Goal: Information Seeking & Learning: Learn about a topic

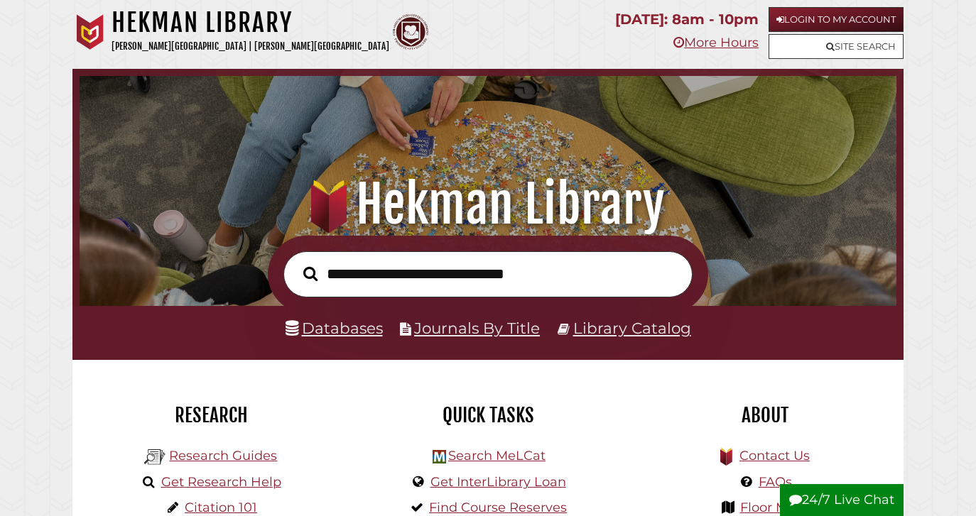
scroll to position [270, 810]
click at [346, 331] on link "Databases" at bounding box center [334, 328] width 97 height 18
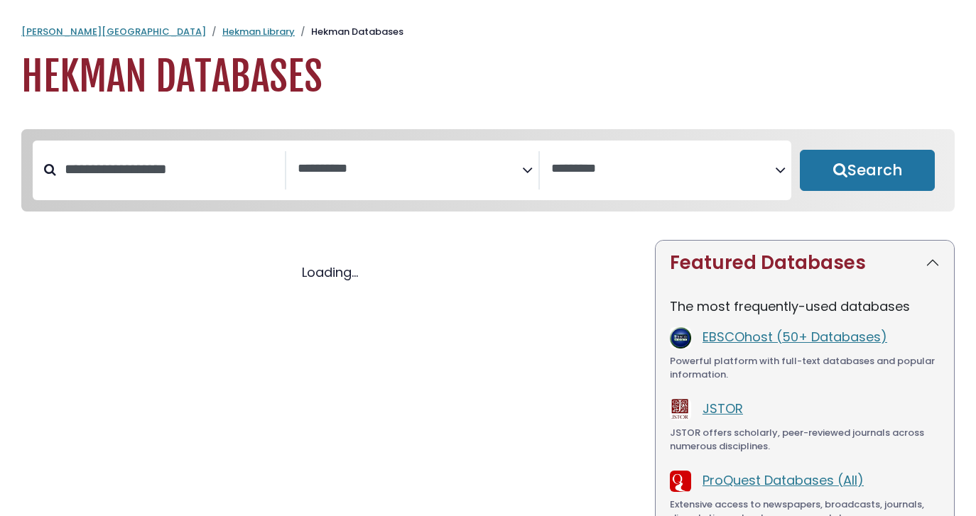
select select "Database Subject Filter"
select select "Database Vendors Filter"
select select "Database Subject Filter"
select select "Database Vendors Filter"
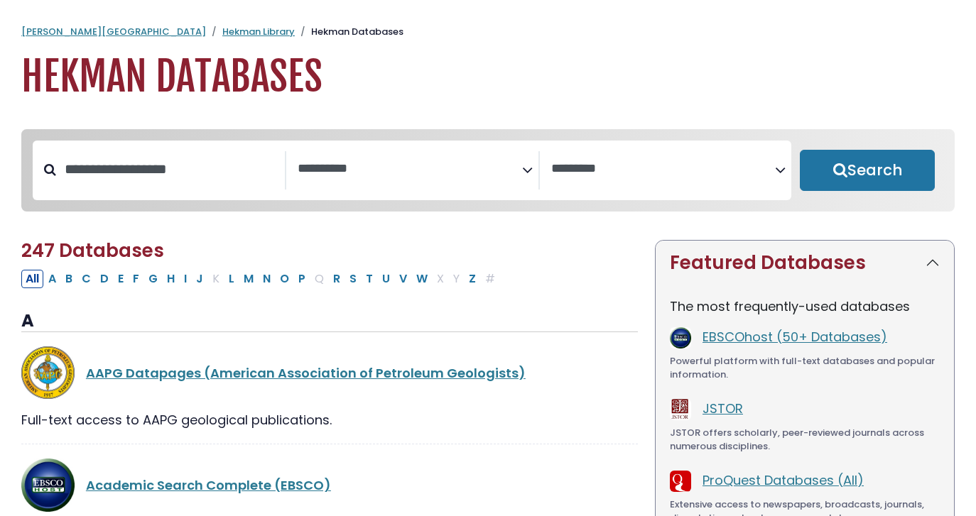
click at [526, 168] on icon "Search filters" at bounding box center [527, 167] width 11 height 21
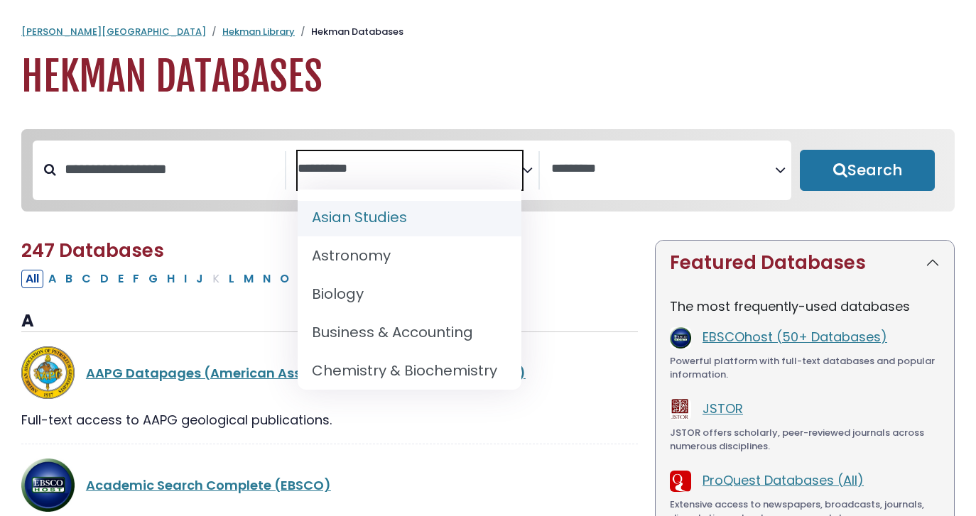
scroll to position [123, 0]
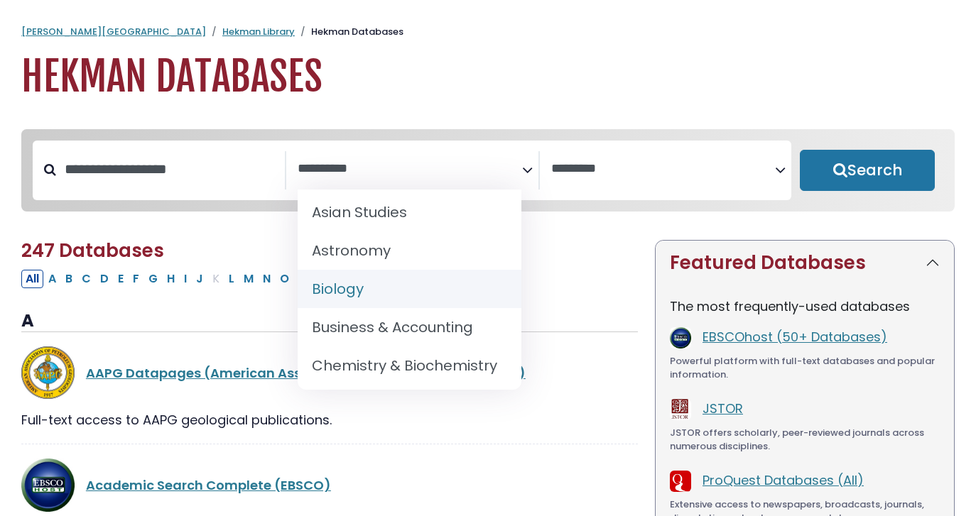
select select "*****"
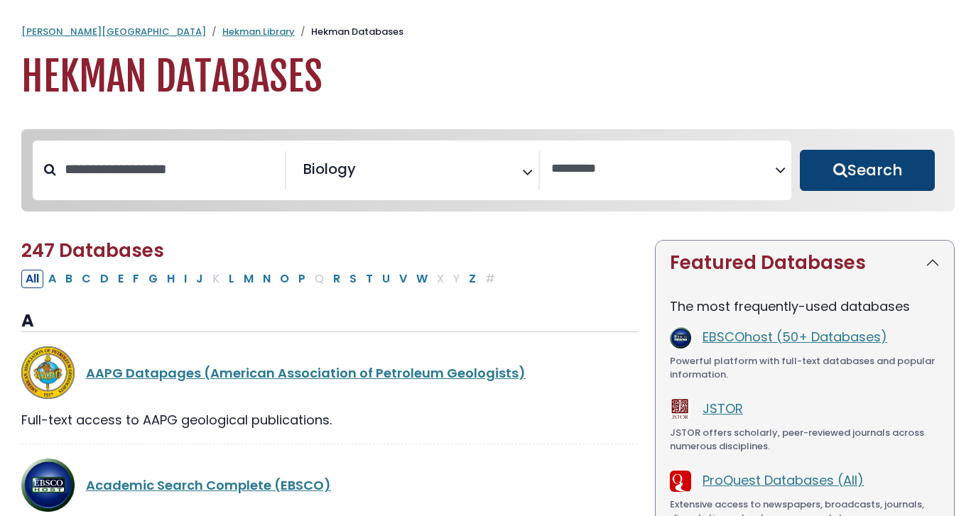
click at [843, 163] on button "Search" at bounding box center [867, 170] width 135 height 41
select select "Database Vendors Filter"
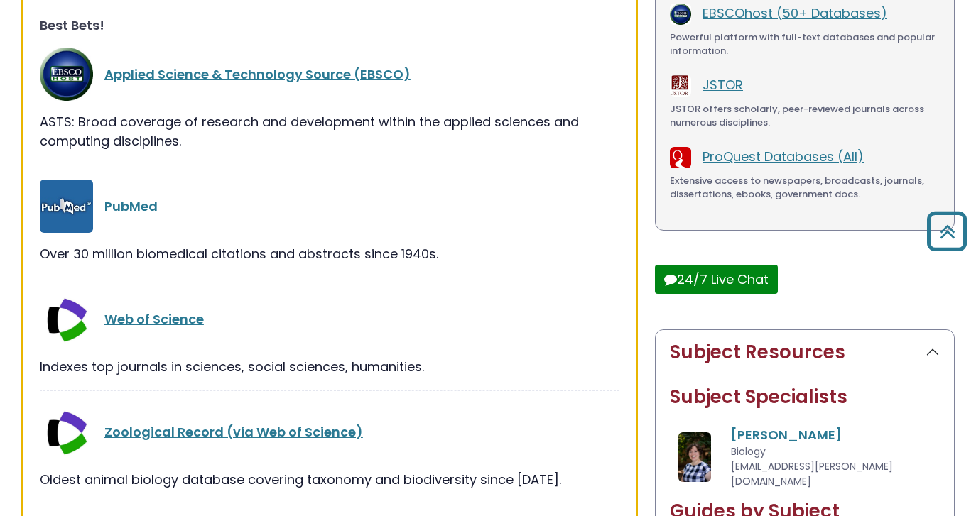
scroll to position [330, 0]
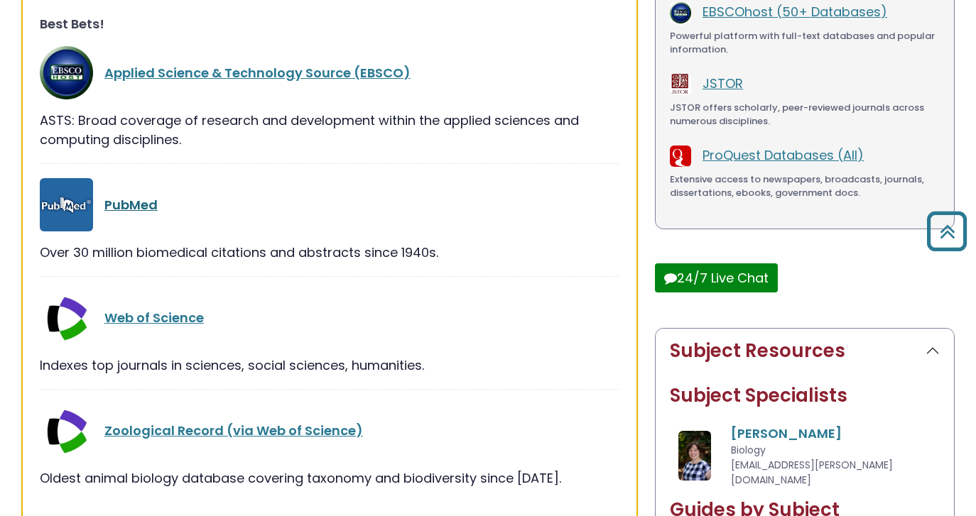
click at [141, 203] on link "PubMed" at bounding box center [130, 205] width 53 height 18
